Goal: Task Accomplishment & Management: Use online tool/utility

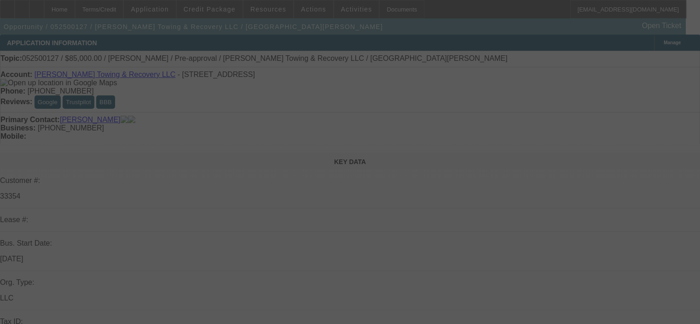
select select "0.15"
select select "2"
select select "0"
select select "6"
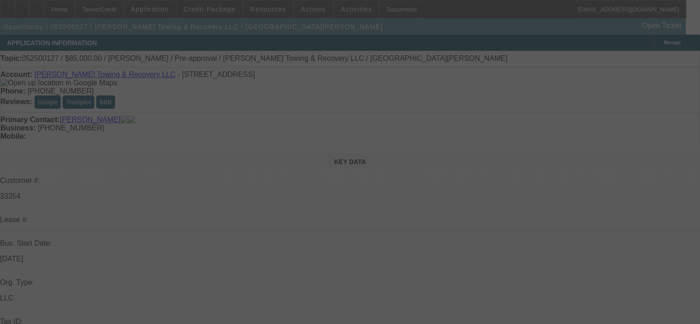
select select "0.15"
select select "2"
select select "0"
select select "6"
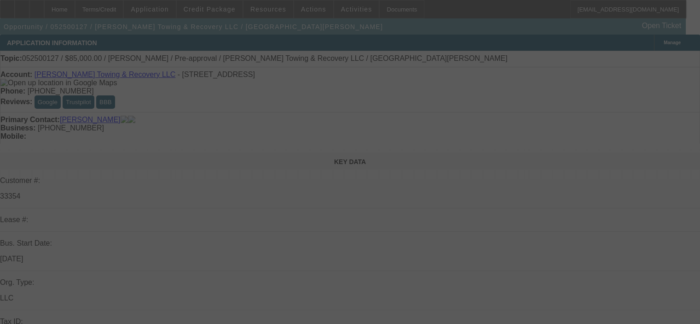
select select "0.15"
select select "2"
select select "0"
select select "6"
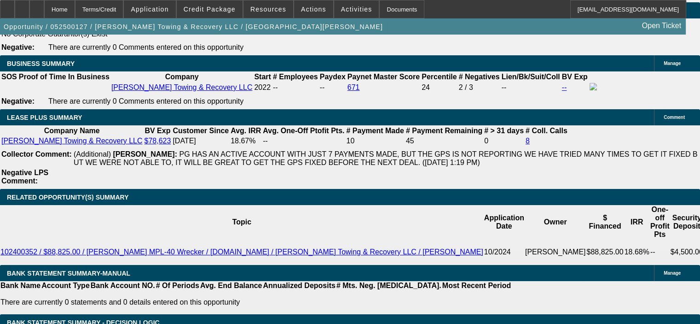
scroll to position [1428, 0]
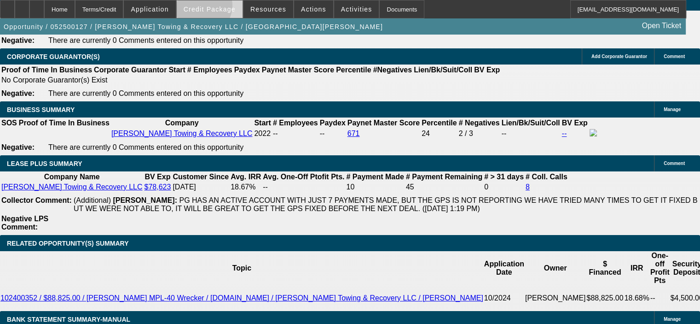
click at [216, 8] on span "Credit Package" at bounding box center [210, 9] width 52 height 7
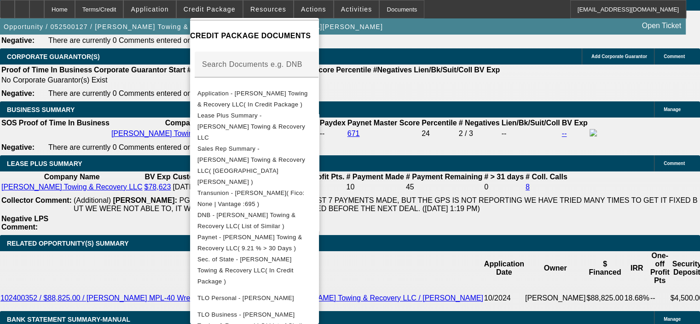
scroll to position [150, 0]
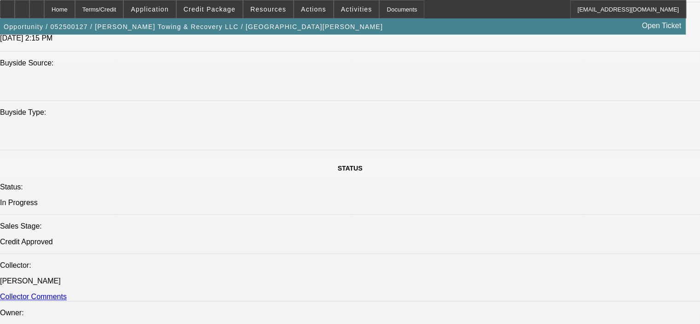
scroll to position [783, 0]
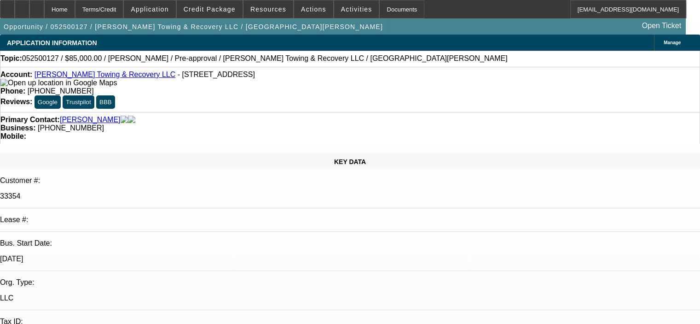
select select "0.15"
select select "2"
select select "0"
select select "6"
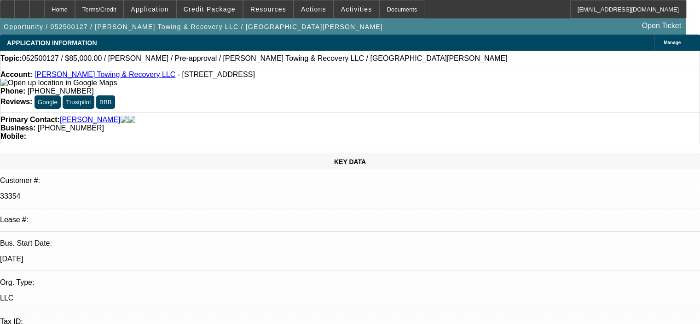
select select "0.15"
select select "2"
select select "0"
select select "6"
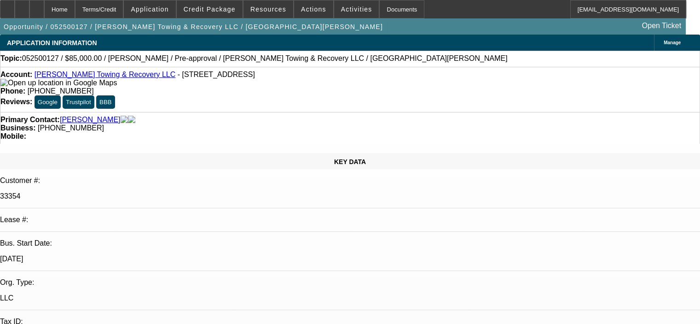
select select "0.15"
select select "2"
select select "0"
select select "6"
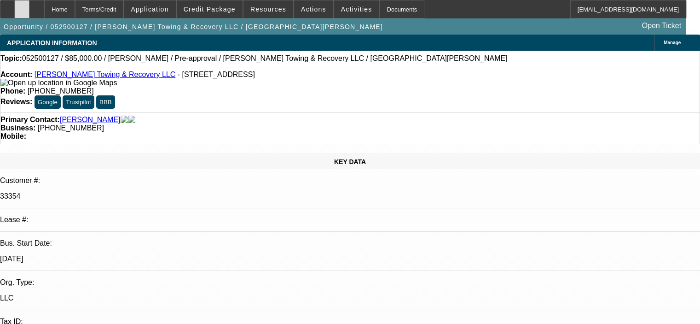
click at [22, 6] on icon at bounding box center [22, 6] width 0 height 0
click at [209, 11] on span "Credit Package" at bounding box center [210, 9] width 52 height 7
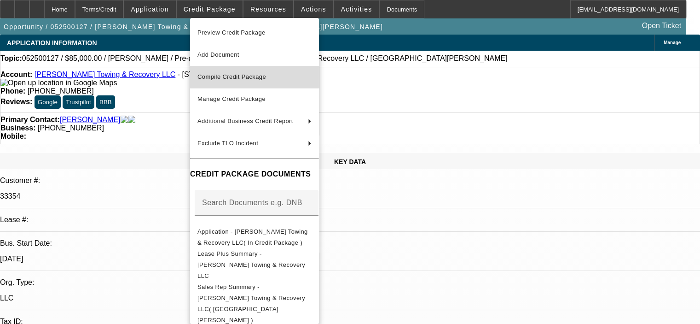
click at [237, 80] on span "Compile Credit Package" at bounding box center [232, 76] width 69 height 7
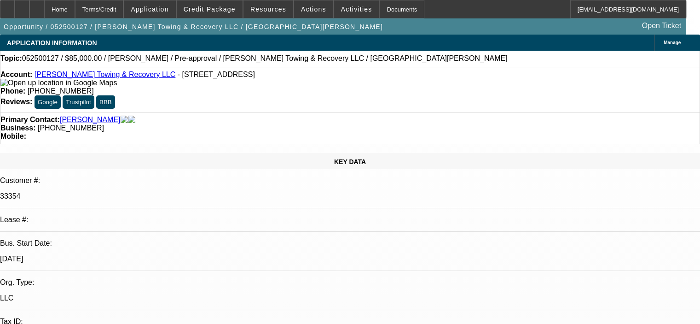
select select "0.15"
select select "2"
select select "0"
select select "6"
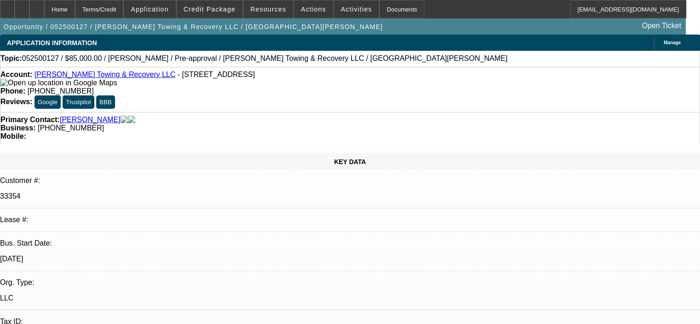
select select "0.15"
select select "2"
select select "0"
select select "6"
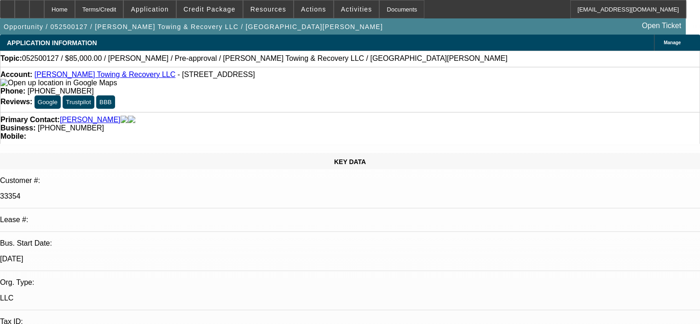
select select "0.15"
select select "2"
select select "0"
select select "6"
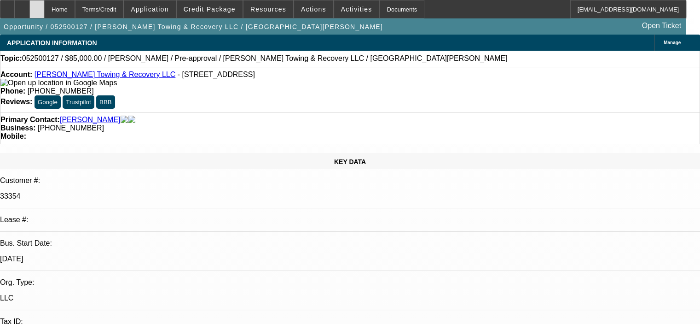
click at [44, 12] on div at bounding box center [36, 9] width 15 height 18
select select "0.15"
select select "2"
select select "0"
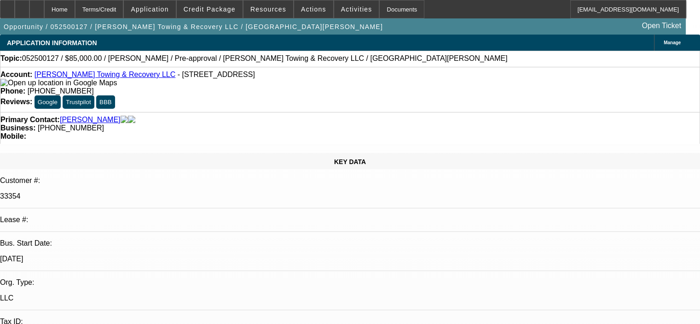
select select "6"
select select "0.15"
select select "2"
select select "0"
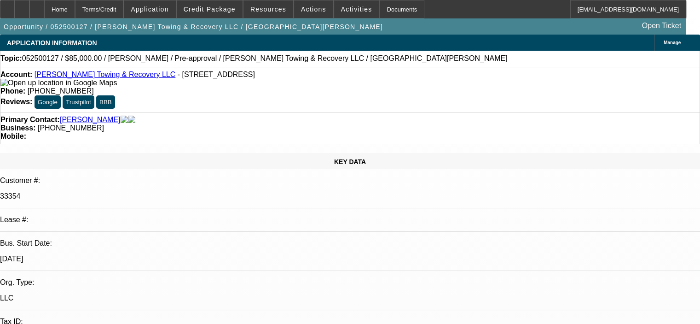
select select "6"
select select "0.15"
select select "2"
select select "0"
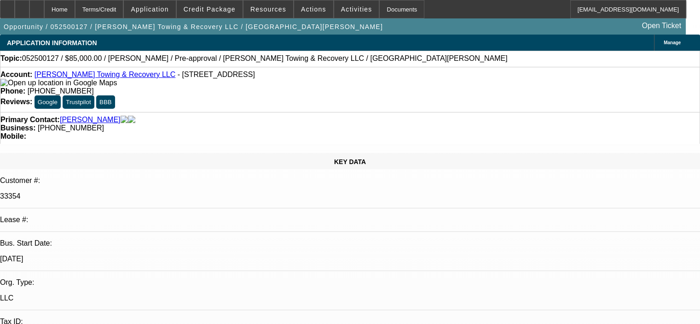
select select "6"
